Goal: Task Accomplishment & Management: Use online tool/utility

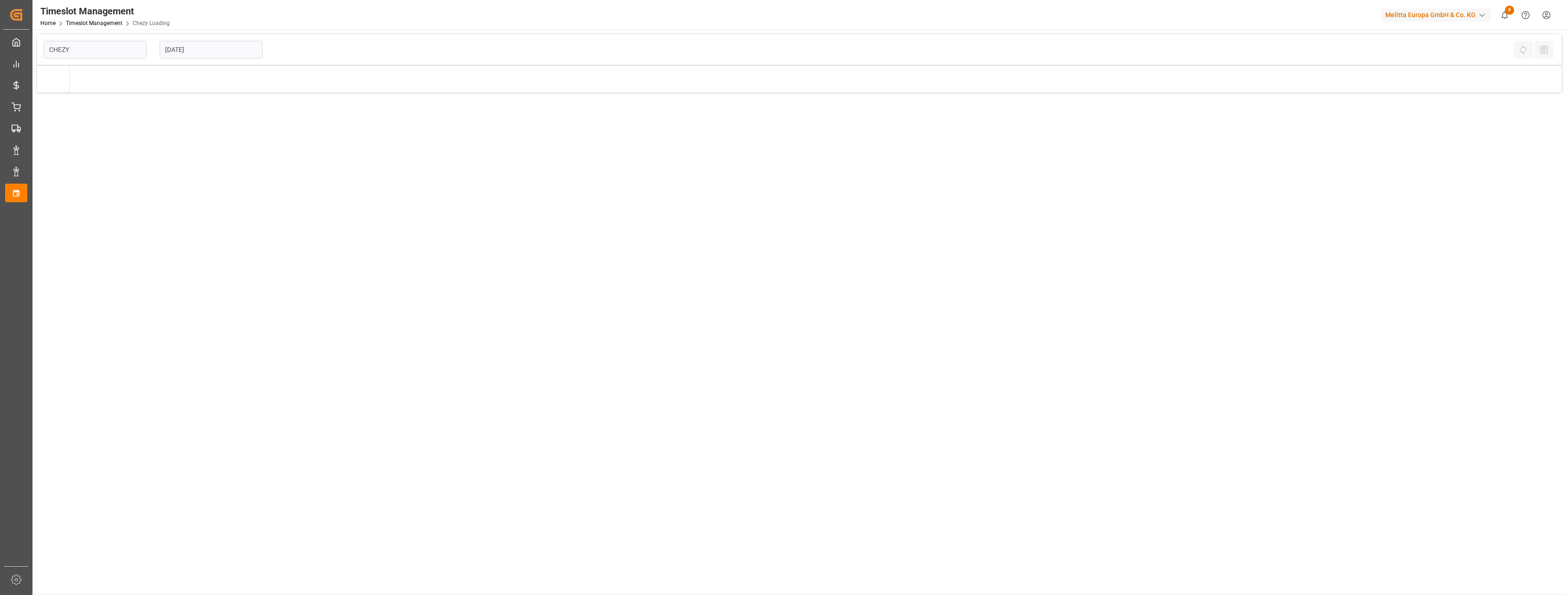
click at [225, 52] on input "[DATE]" at bounding box center [211, 49] width 103 height 18
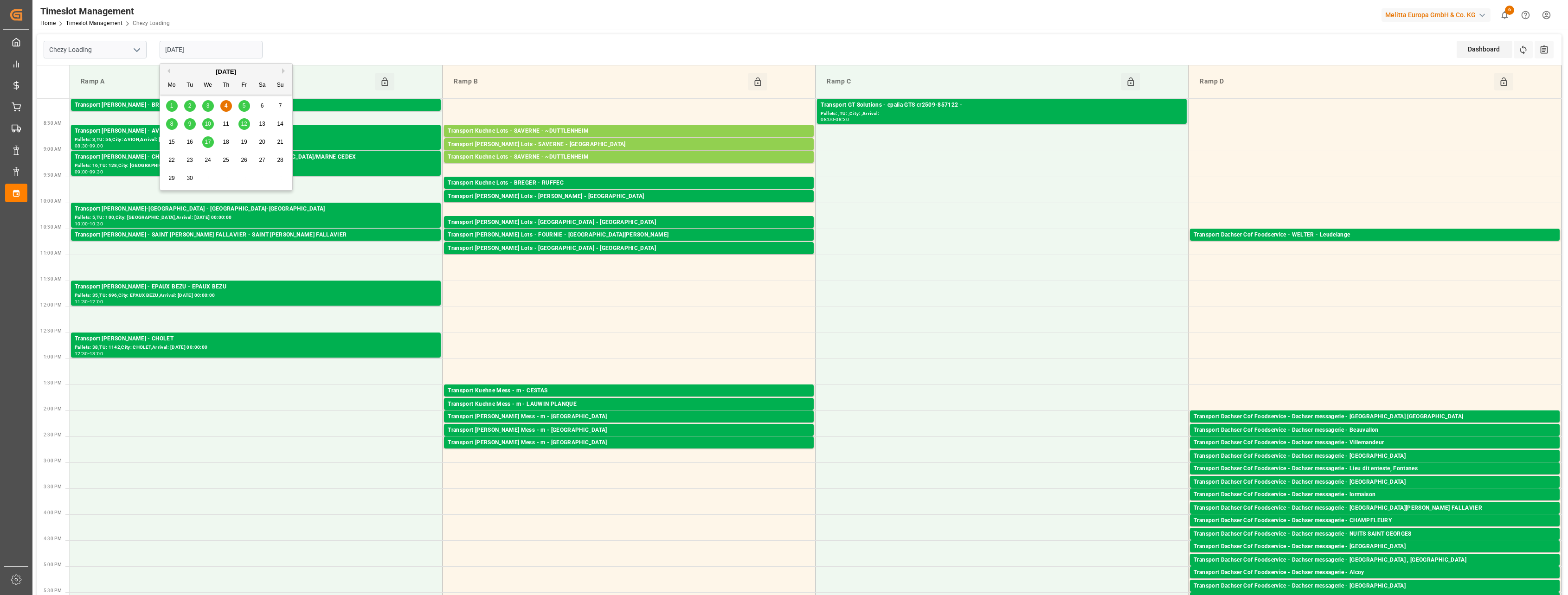
click at [132, 46] on icon "open menu" at bounding box center [137, 50] width 11 height 11
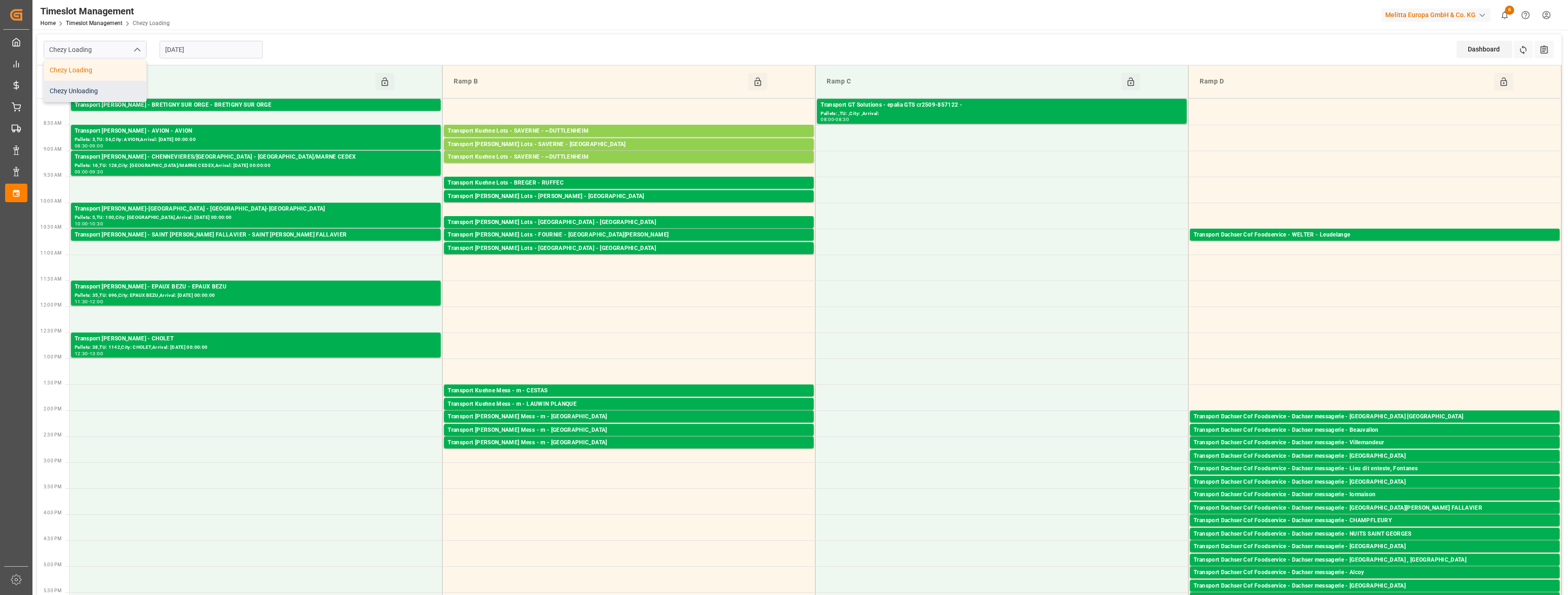
click at [105, 87] on div "Chezy Unloading" at bounding box center [95, 91] width 102 height 21
type input "Chezy Unloading"
